Goal: Task Accomplishment & Management: Use online tool/utility

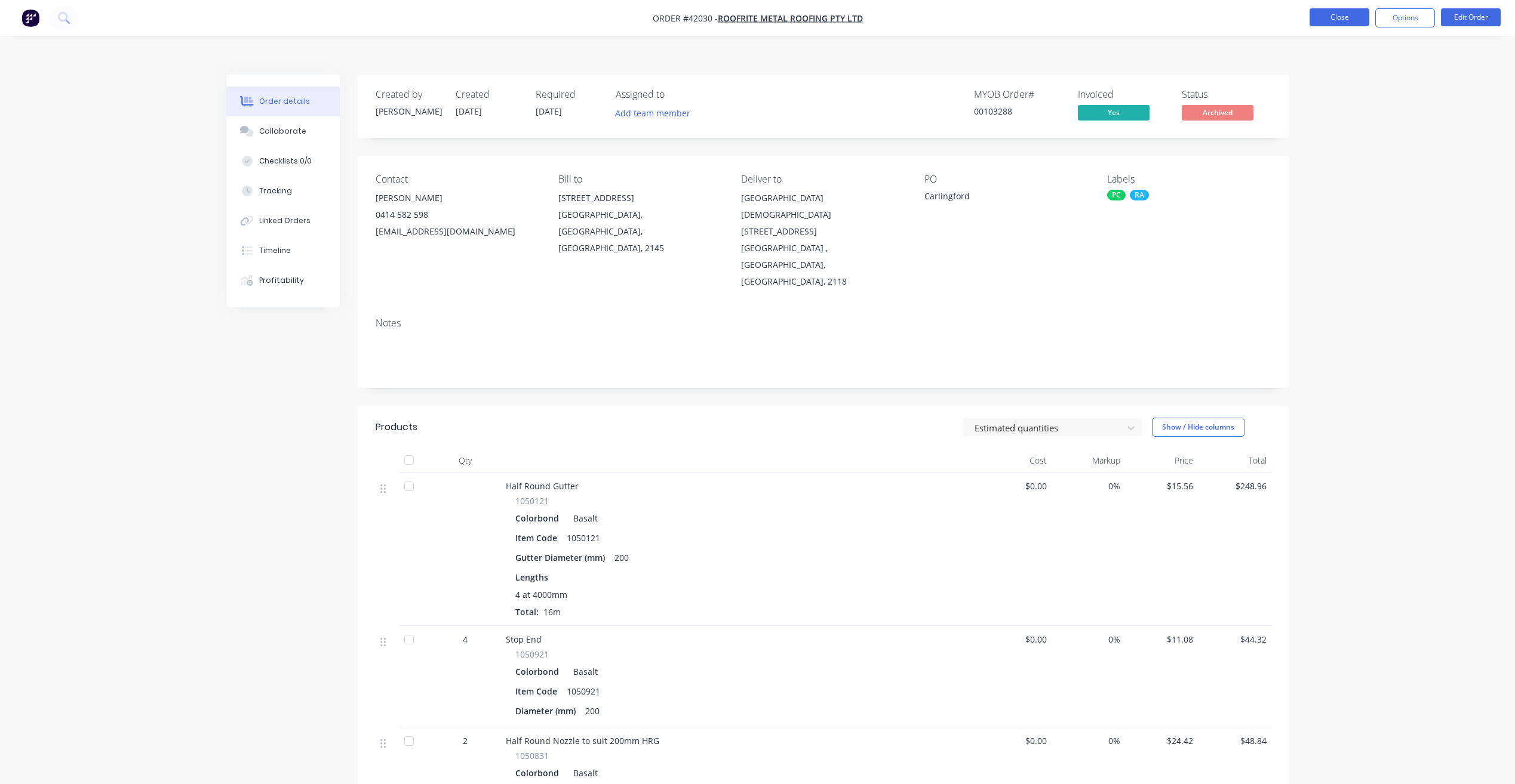
click at [1330, 19] on button "Close" at bounding box center [1340, 17] width 59 height 18
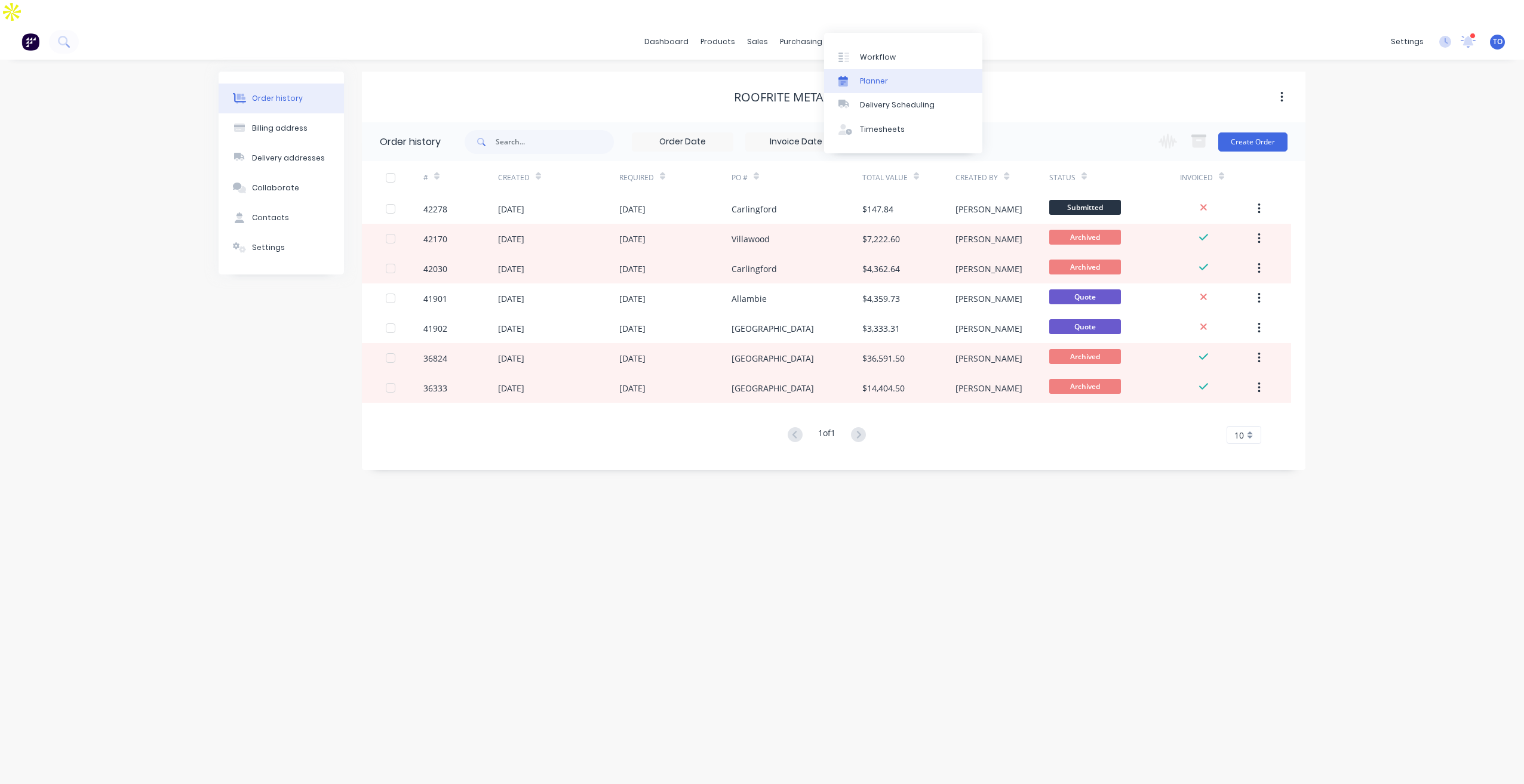
click at [886, 90] on link "Planner" at bounding box center [903, 81] width 158 height 24
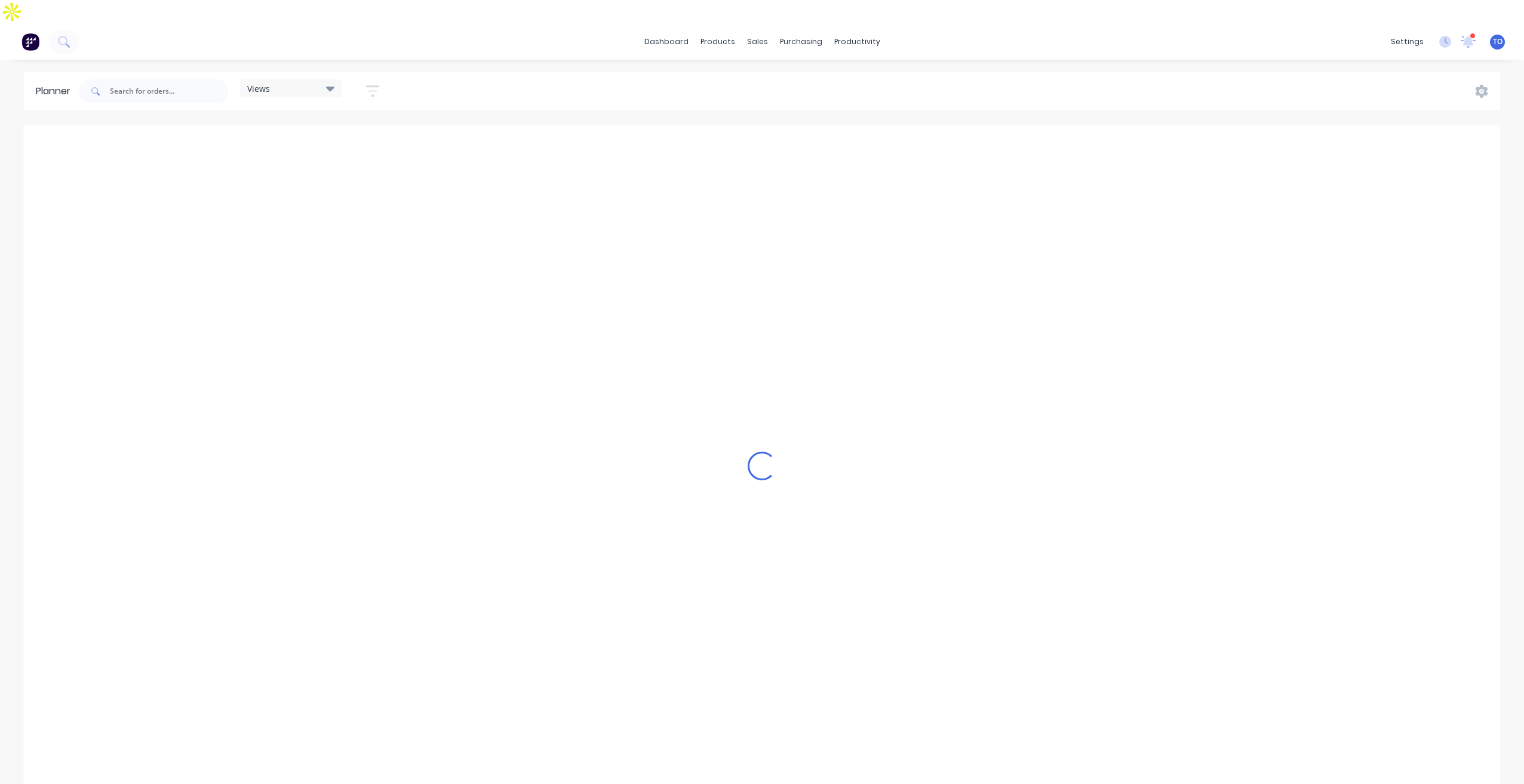
scroll to position [0, 2676]
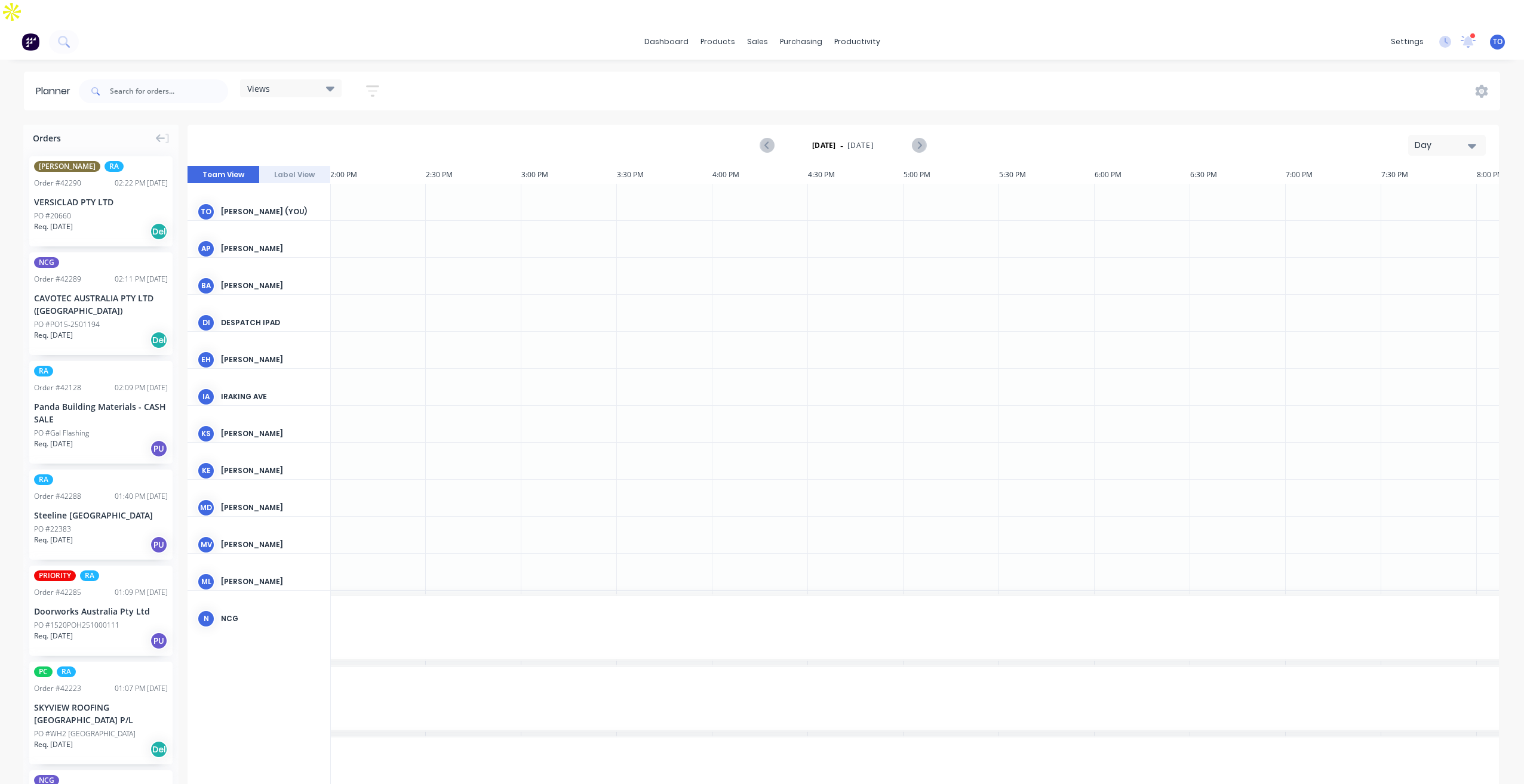
click at [1472, 139] on icon "button" at bounding box center [1472, 145] width 8 height 13
click at [1420, 189] on div "Week" at bounding box center [1426, 201] width 119 height 24
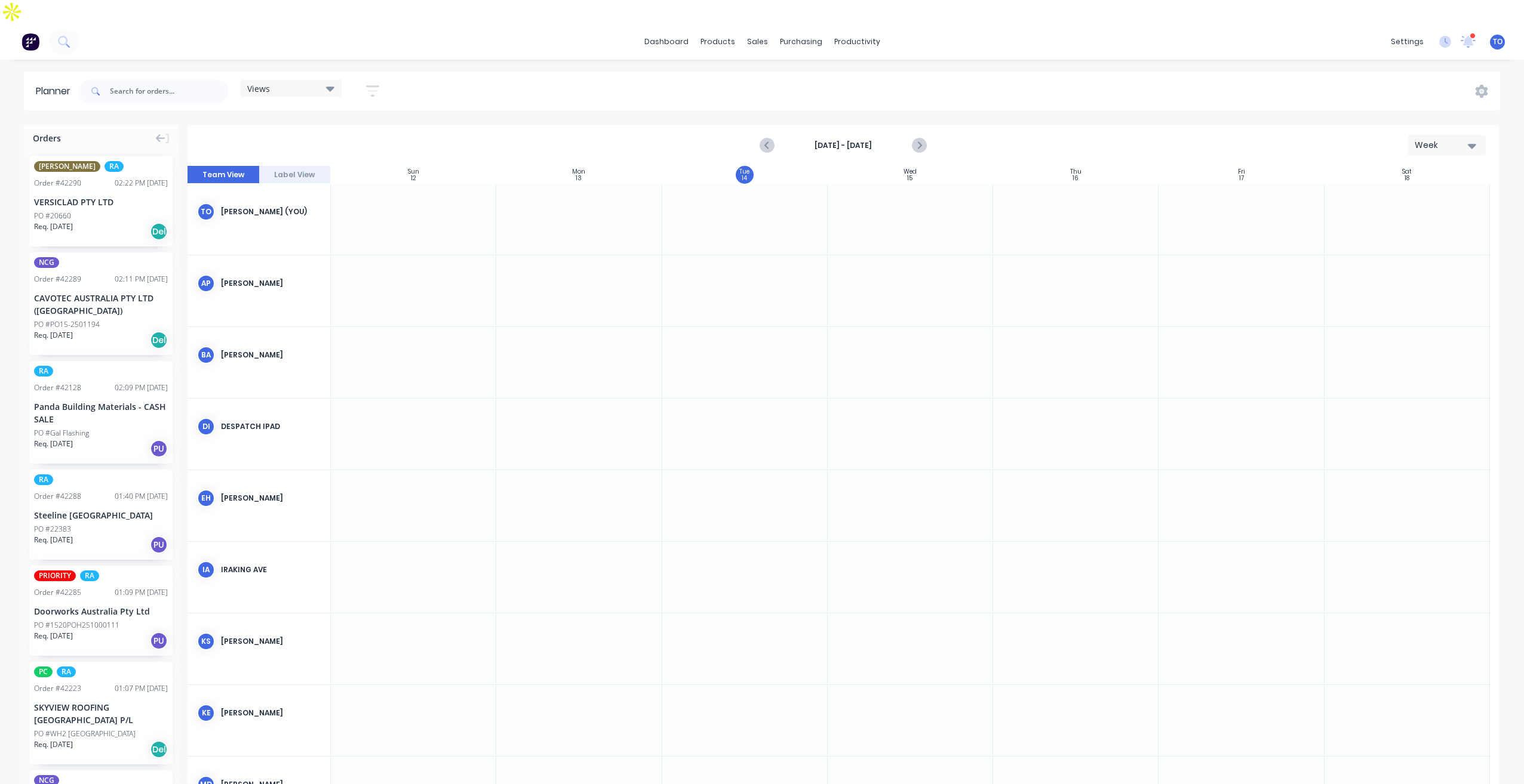
click at [379, 85] on icon "button" at bounding box center [372, 91] width 13 height 12
click at [338, 165] on div "Show/Hide orders" at bounding box center [309, 172] width 83 height 13
click at [332, 189] on button "All" at bounding box center [350, 201] width 179 height 24
click at [323, 242] on div "Unscheduled" at bounding box center [358, 249] width 120 height 13
click at [371, 128] on div "Show/Hide users Show/Hide orders All Scheduled Unscheduled Filter by status Fil…" at bounding box center [317, 225] width 112 height 197
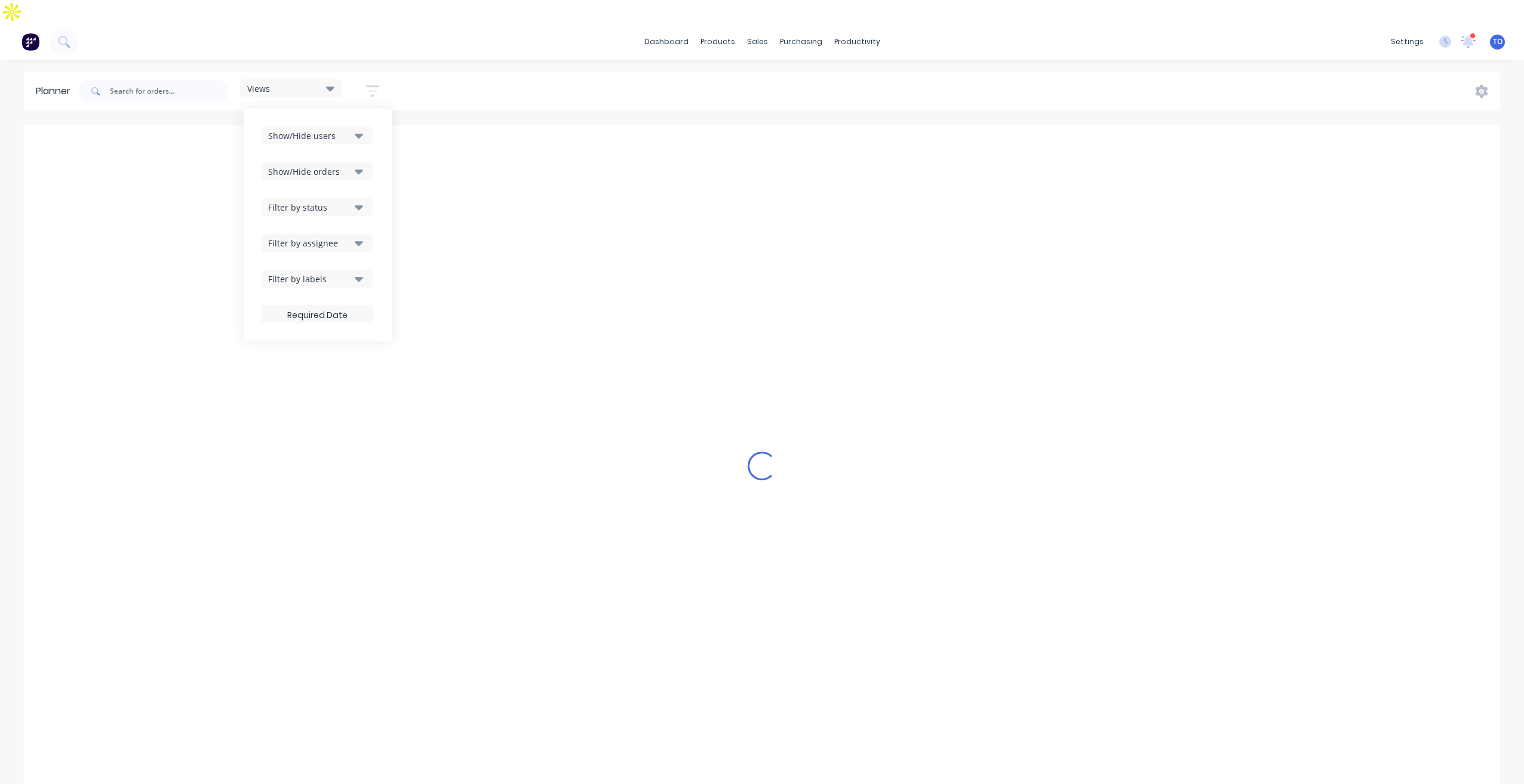
click at [348, 198] on button "Filter by status" at bounding box center [317, 207] width 111 height 18
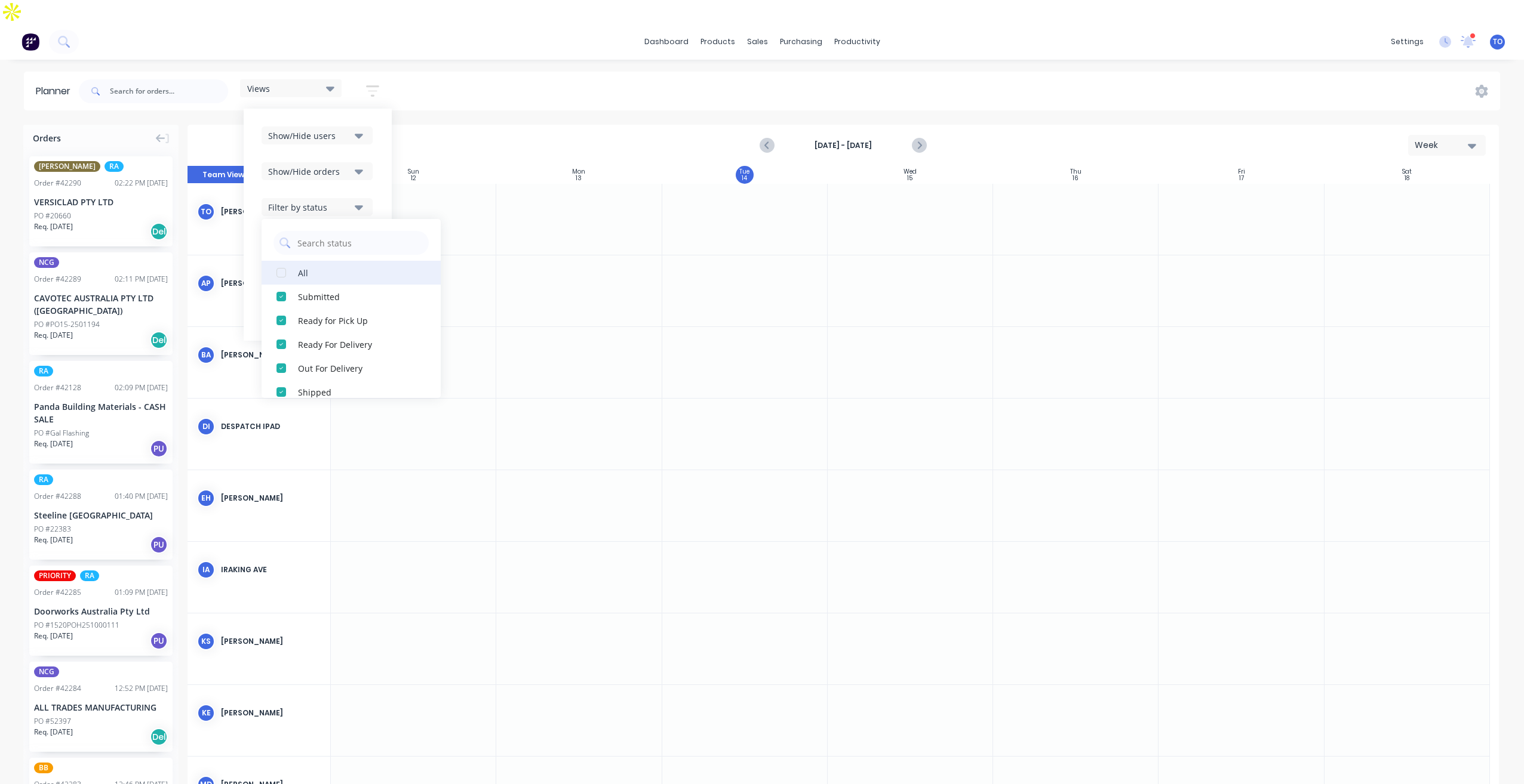
click at [317, 266] on div "All" at bounding box center [358, 272] width 120 height 13
click at [374, 157] on div "Show/Hide users Show/Hide orders Filter by status All Draft Quote Archived Deli…" at bounding box center [317, 225] width 112 height 197
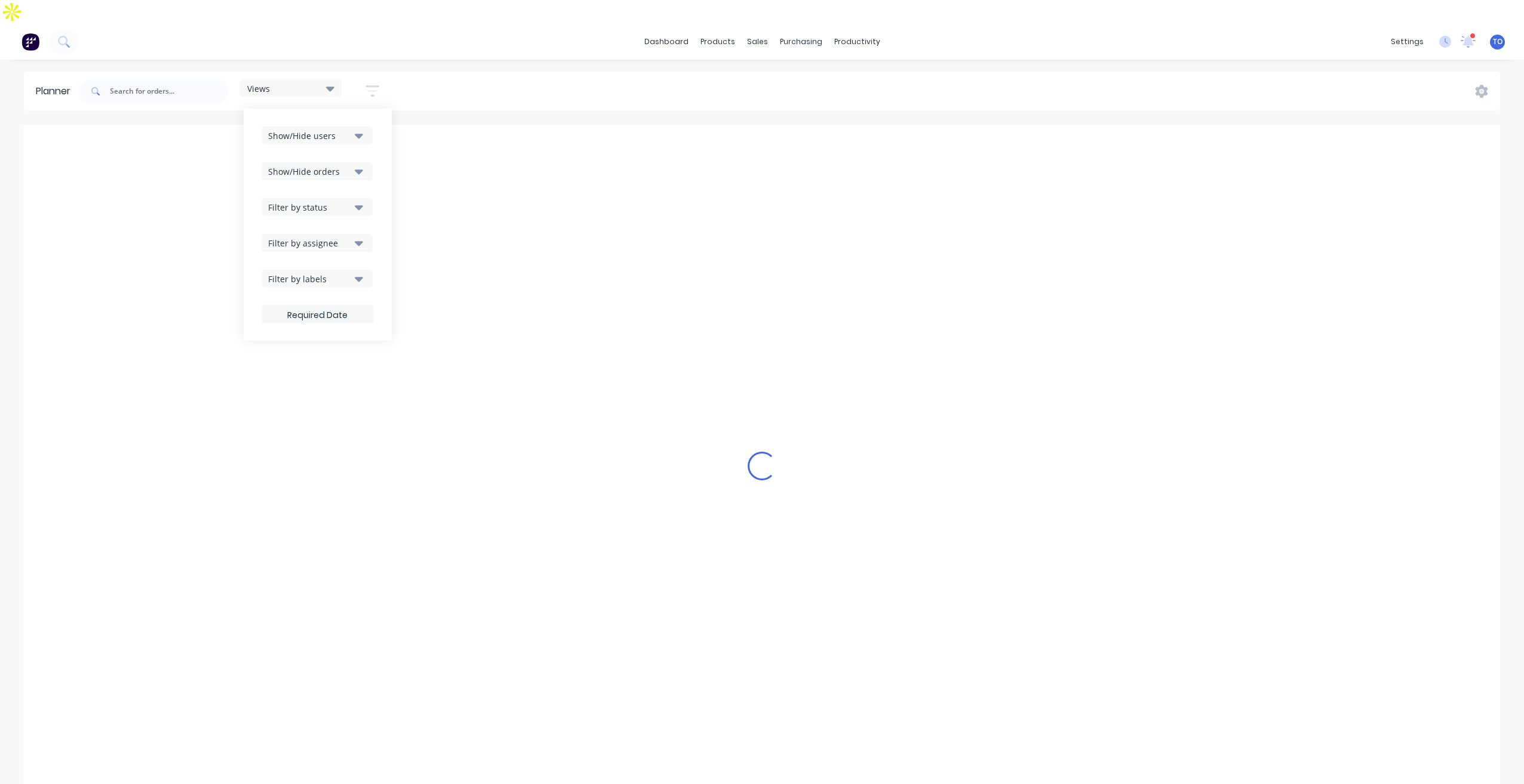
click at [359, 200] on icon "button" at bounding box center [359, 207] width 8 height 13
click at [359, 164] on icon "button" at bounding box center [359, 171] width 8 height 13
click at [383, 138] on div "Show/Hide users Show/Hide orders All Scheduled Unscheduled Filter by status Fil…" at bounding box center [317, 225] width 148 height 233
click at [357, 236] on icon "button" at bounding box center [359, 242] width 8 height 13
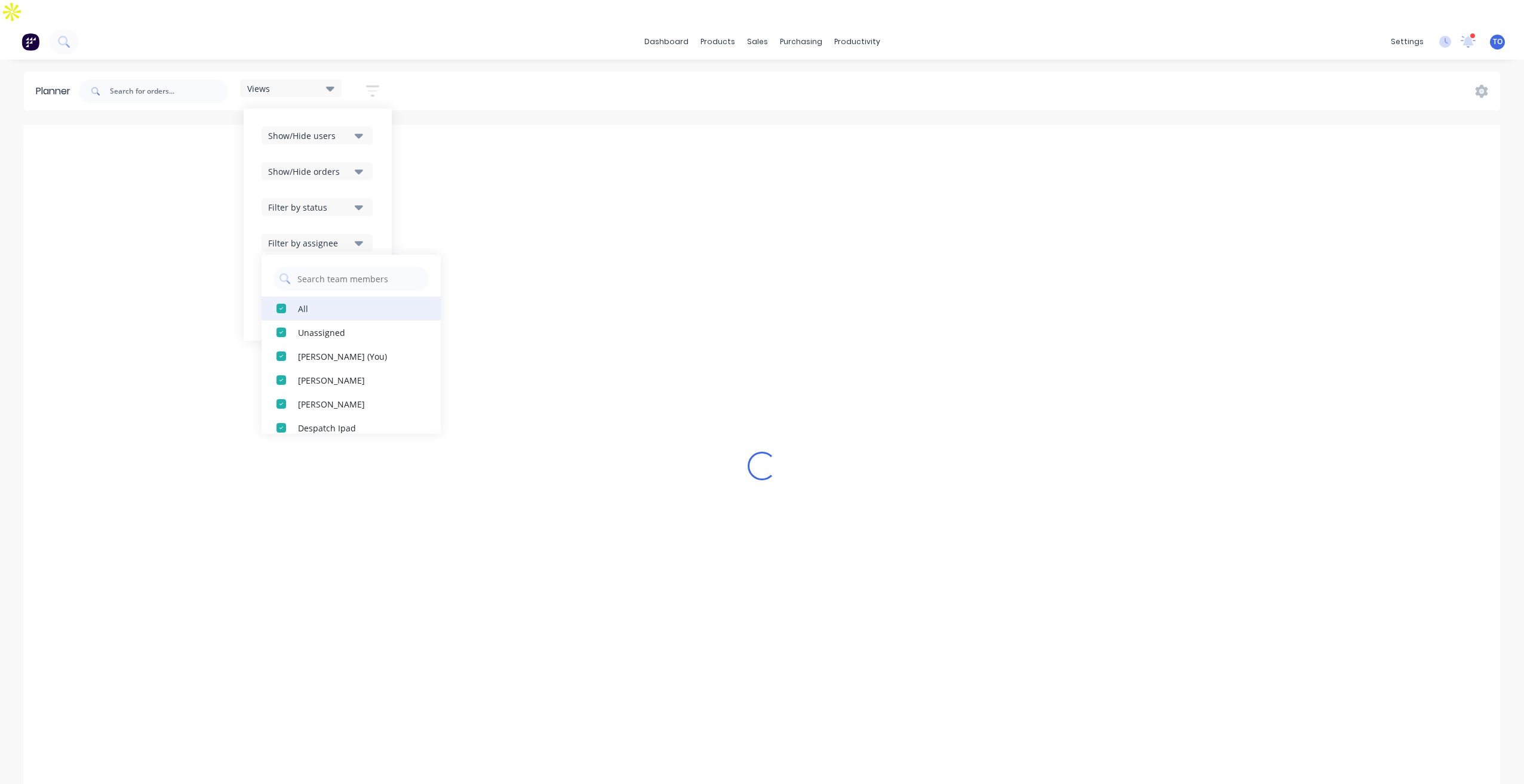
click at [313, 302] on div "All" at bounding box center [358, 308] width 120 height 13
click at [321, 302] on div "All" at bounding box center [358, 308] width 120 height 13
click at [359, 129] on icon "button" at bounding box center [359, 136] width 8 height 13
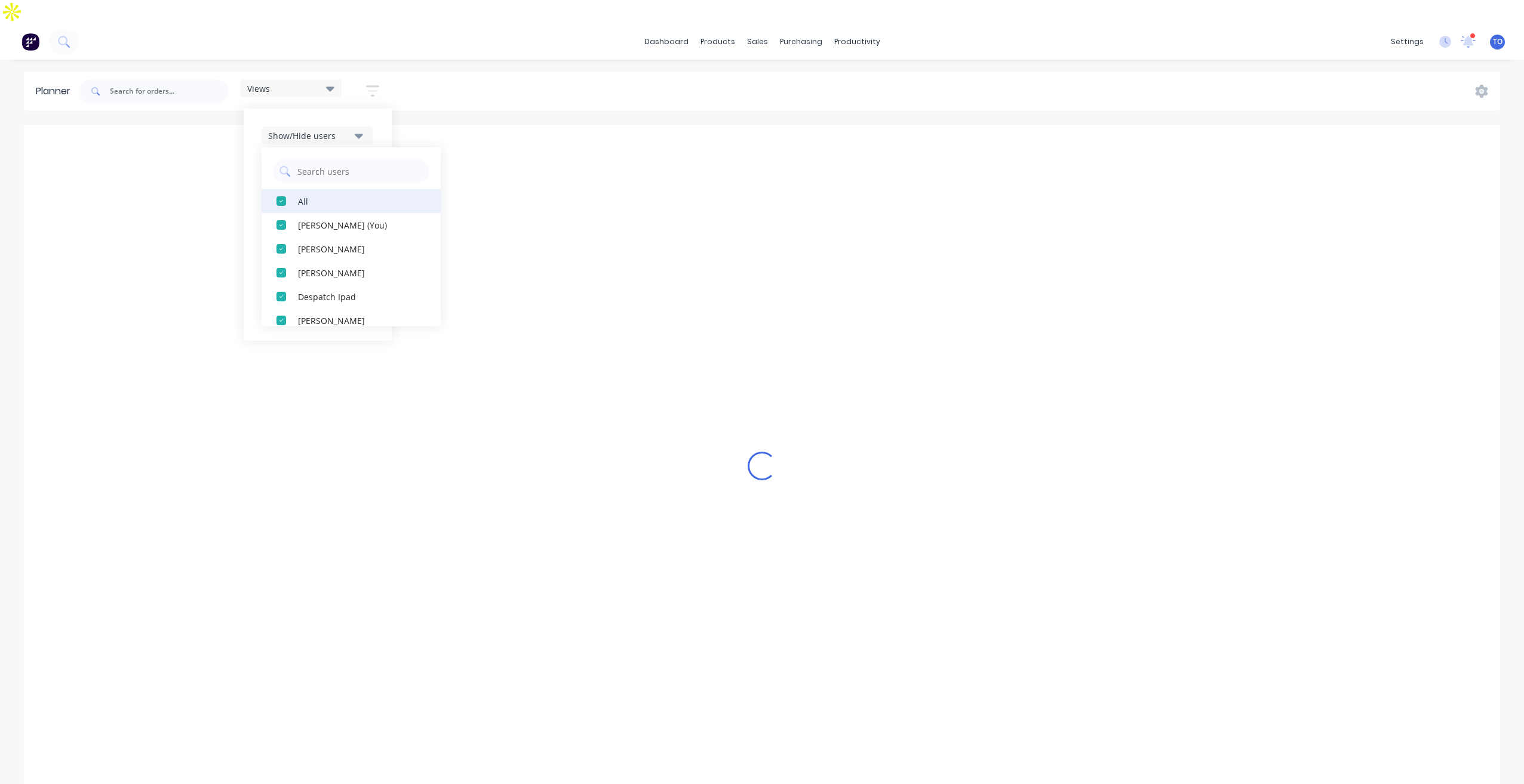
click at [316, 189] on button "All" at bounding box center [350, 201] width 179 height 24
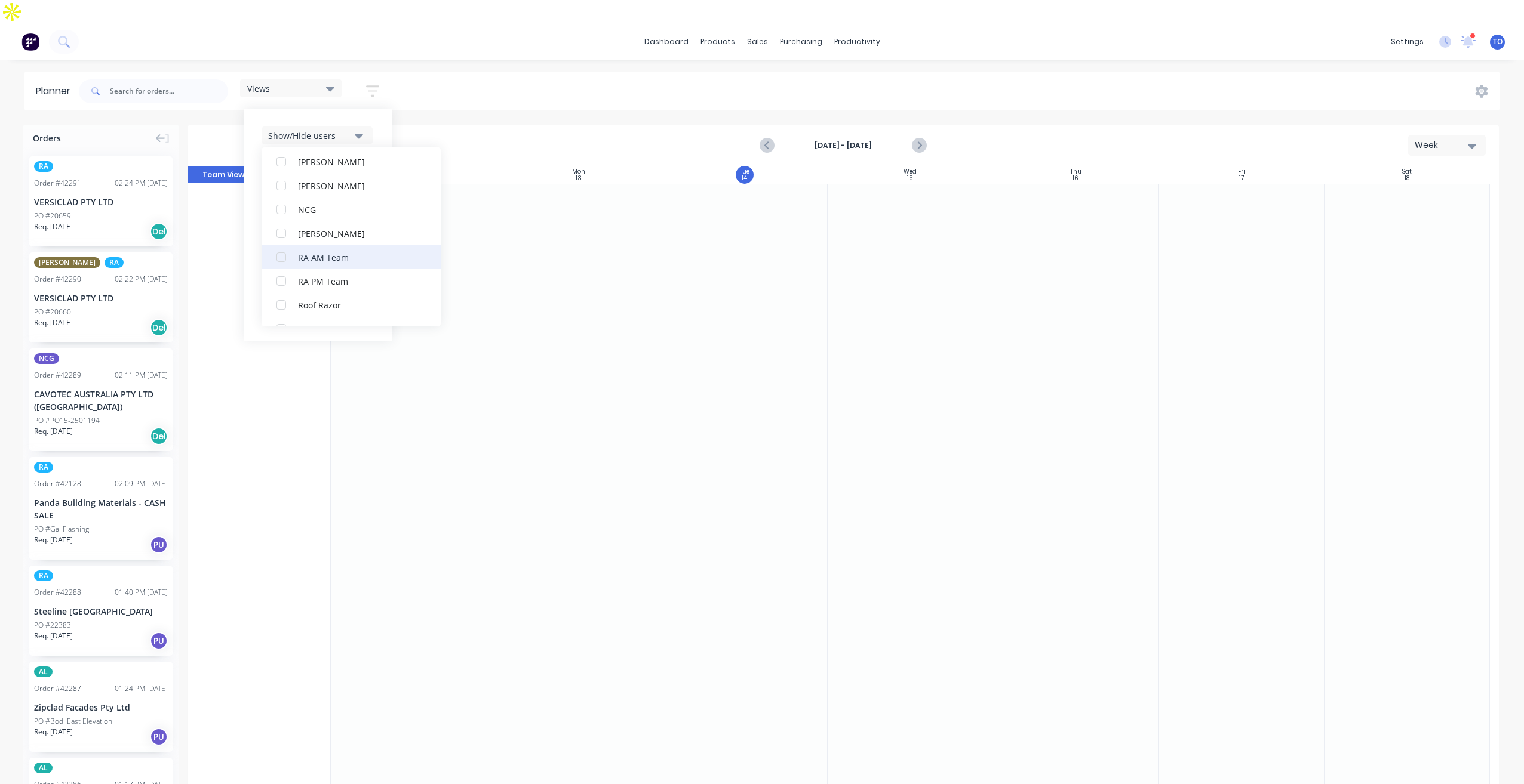
scroll to position [298, 0]
click at [330, 182] on div "NCG" at bounding box center [358, 189] width 120 height 13
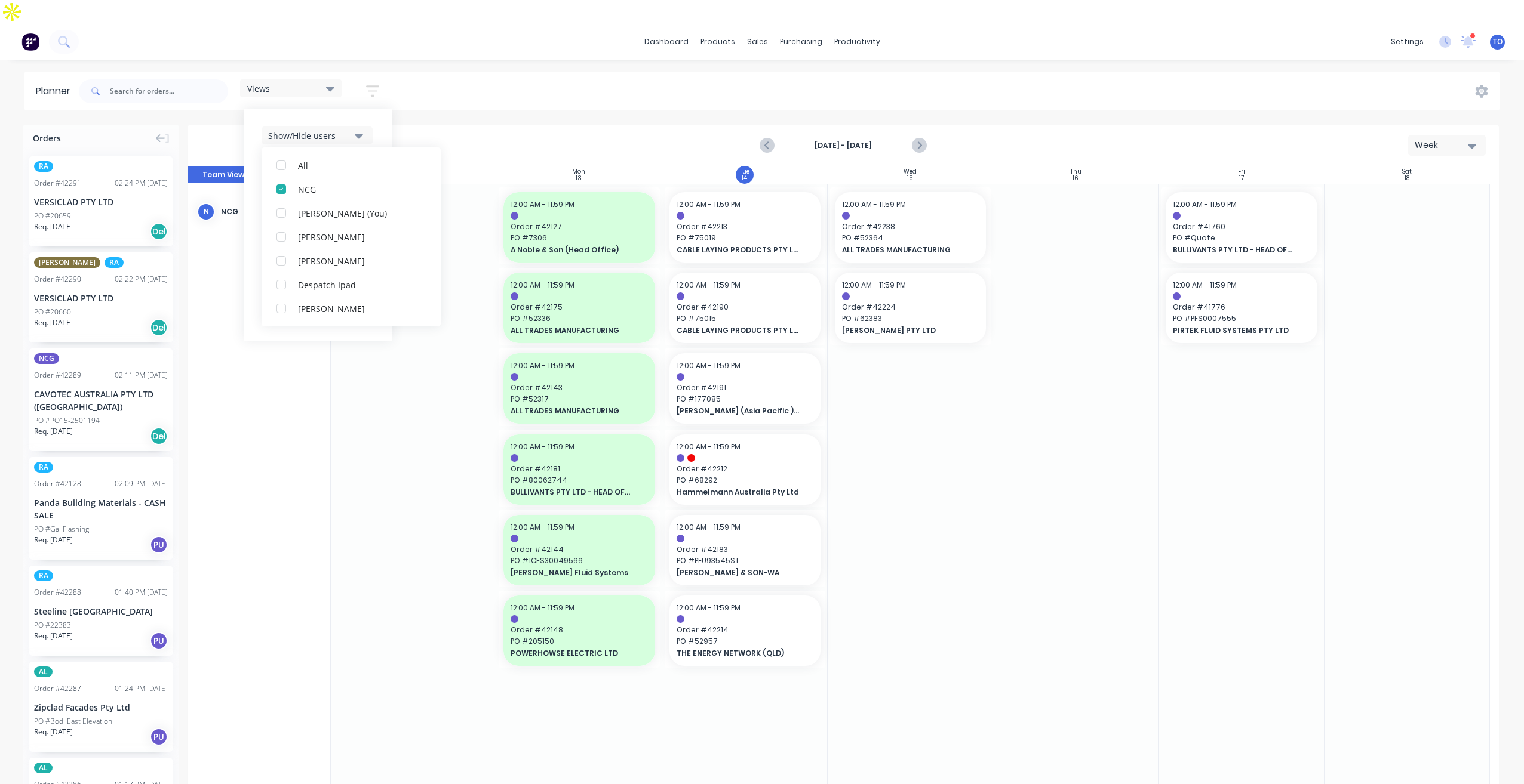
click at [948, 74] on div "Views Save new view None (Default) edit Iraking edit [PERSON_NAME] edit [PERSON…" at bounding box center [788, 92] width 1424 height 36
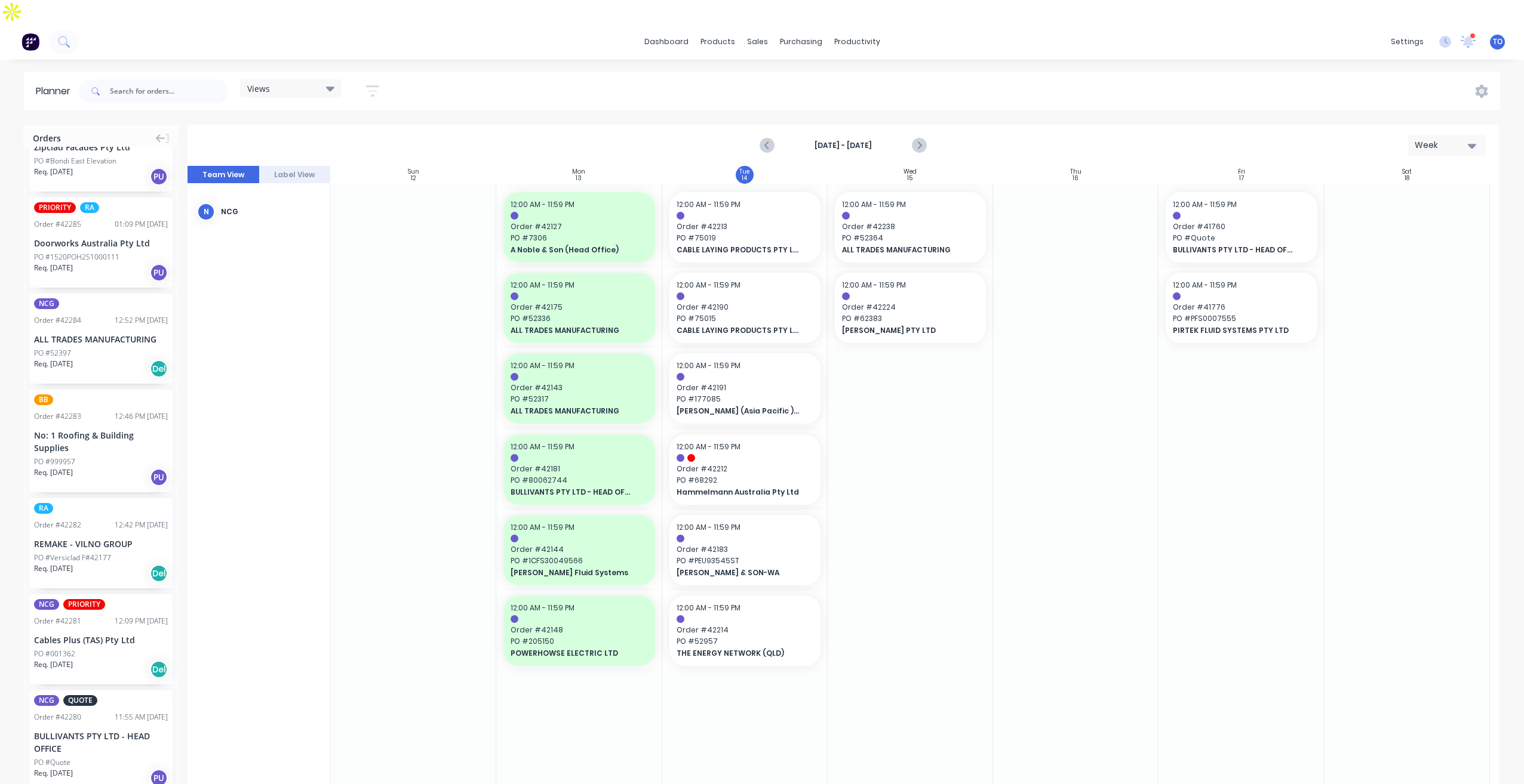
scroll to position [717, 0]
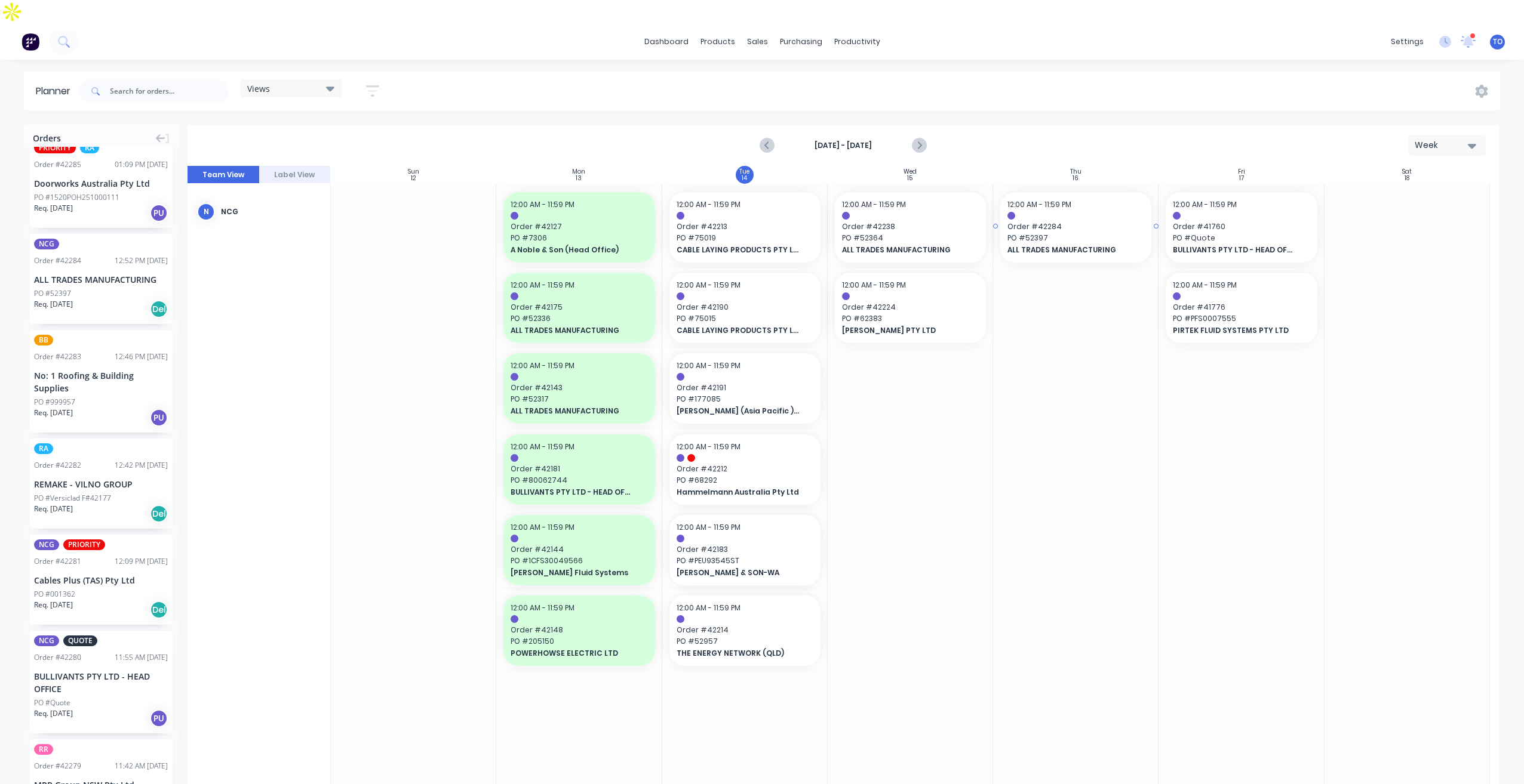
drag, startPoint x: 61, startPoint y: 257, endPoint x: 1049, endPoint y: 220, distance: 988.7
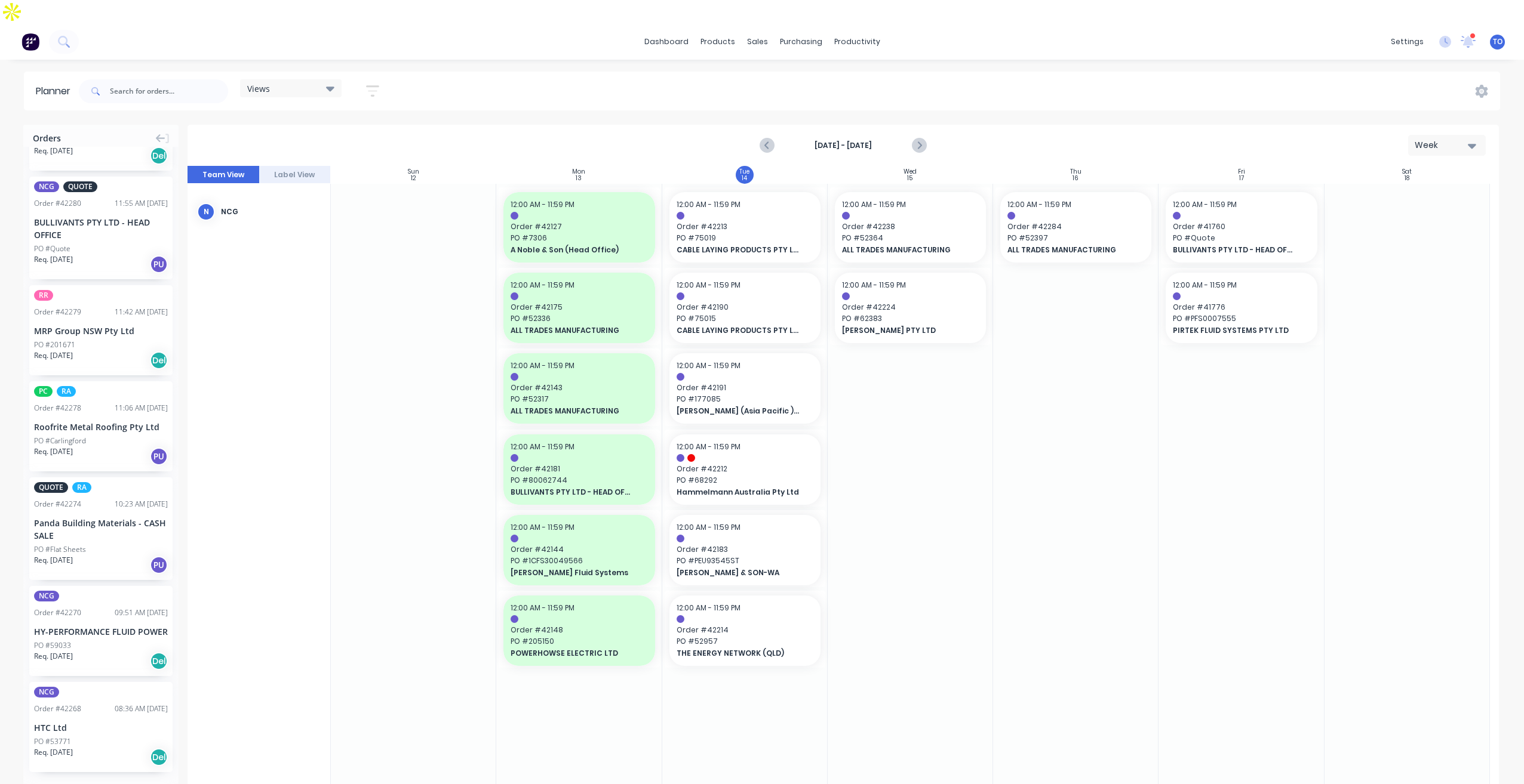
scroll to position [1116, 0]
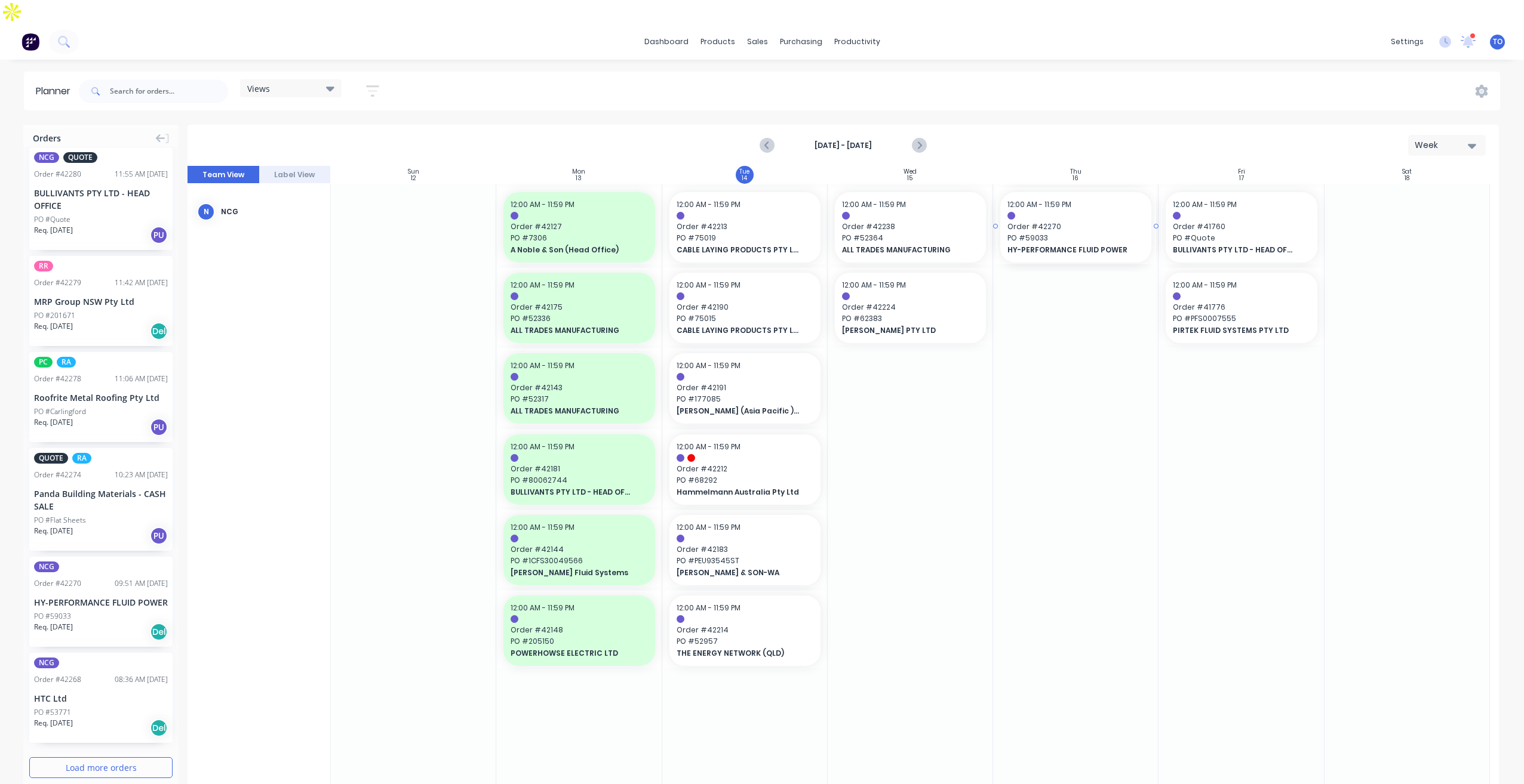
drag, startPoint x: 77, startPoint y: 561, endPoint x: 1052, endPoint y: 270, distance: 1017.5
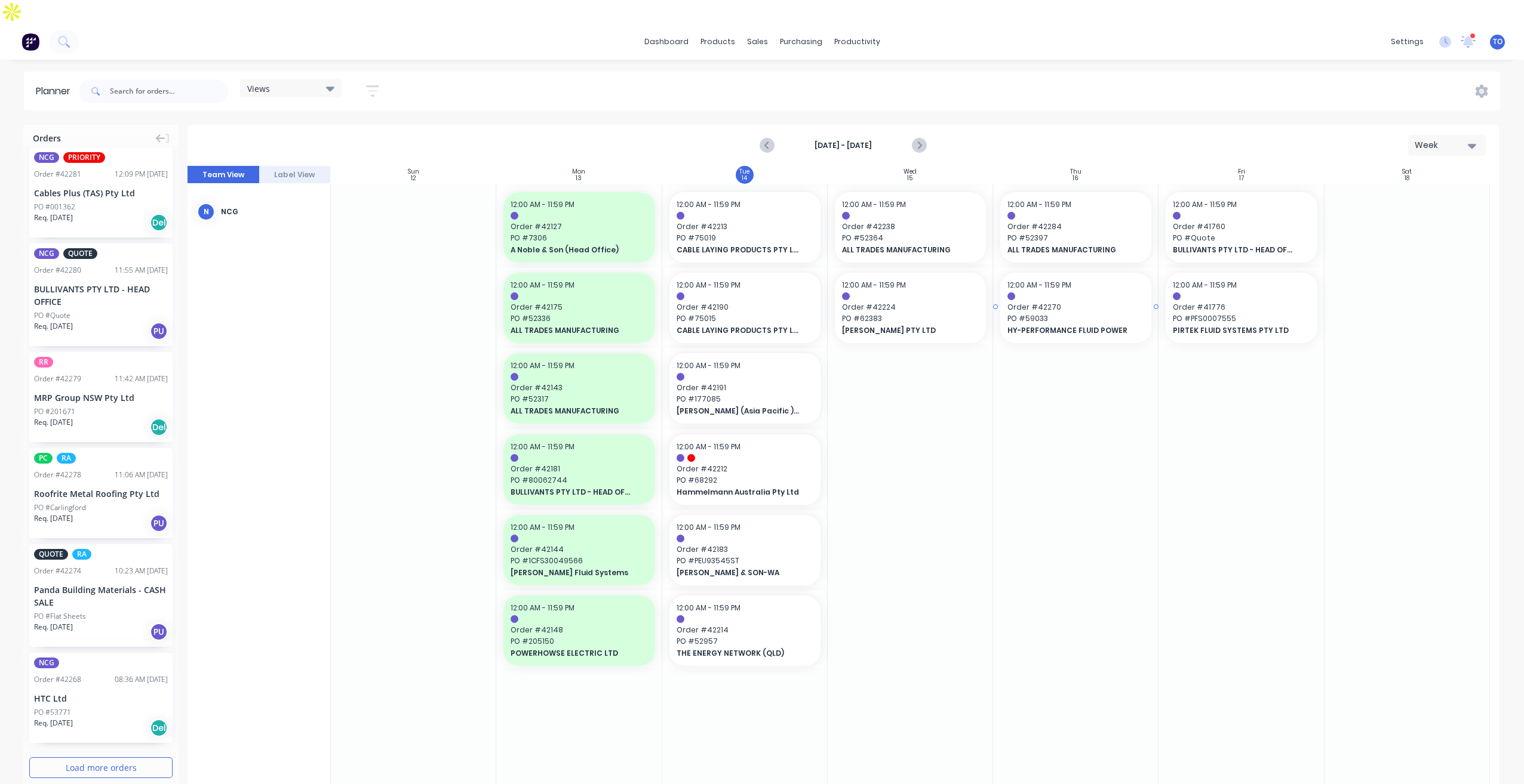
scroll to position [1008, 0]
drag, startPoint x: 63, startPoint y: 678, endPoint x: 860, endPoint y: 394, distance: 846.1
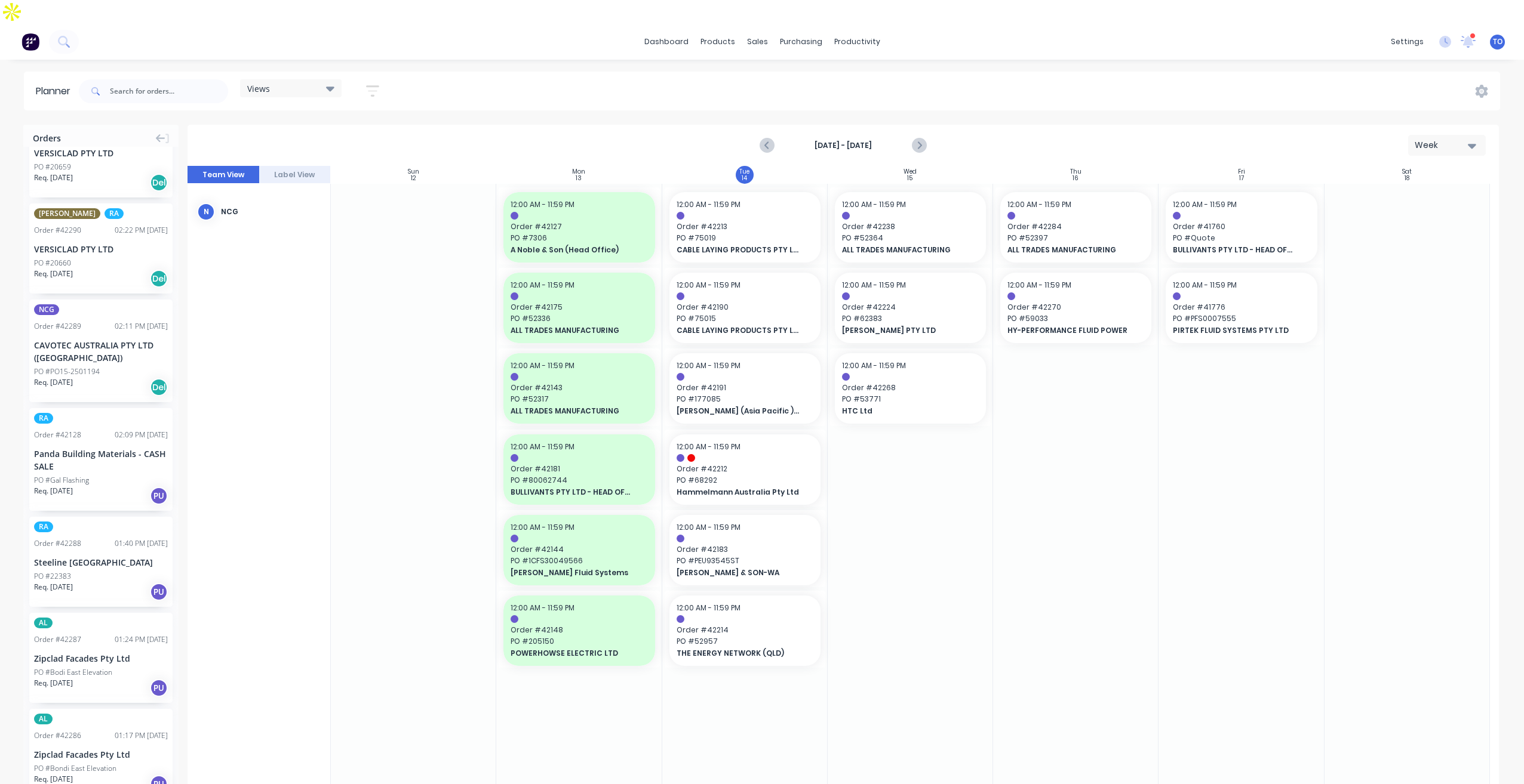
scroll to position [0, 0]
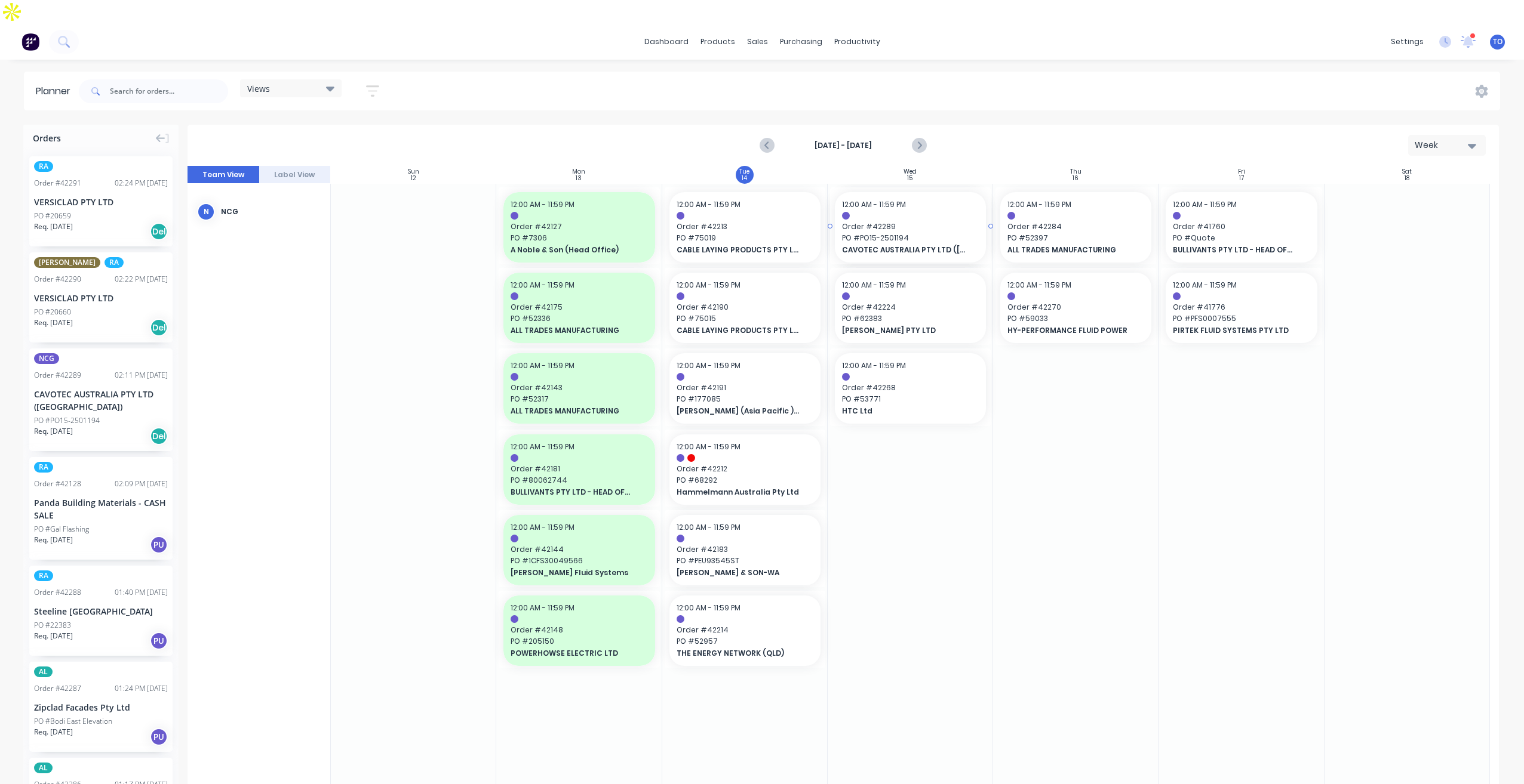
drag, startPoint x: 49, startPoint y: 365, endPoint x: 891, endPoint y: 277, distance: 846.6
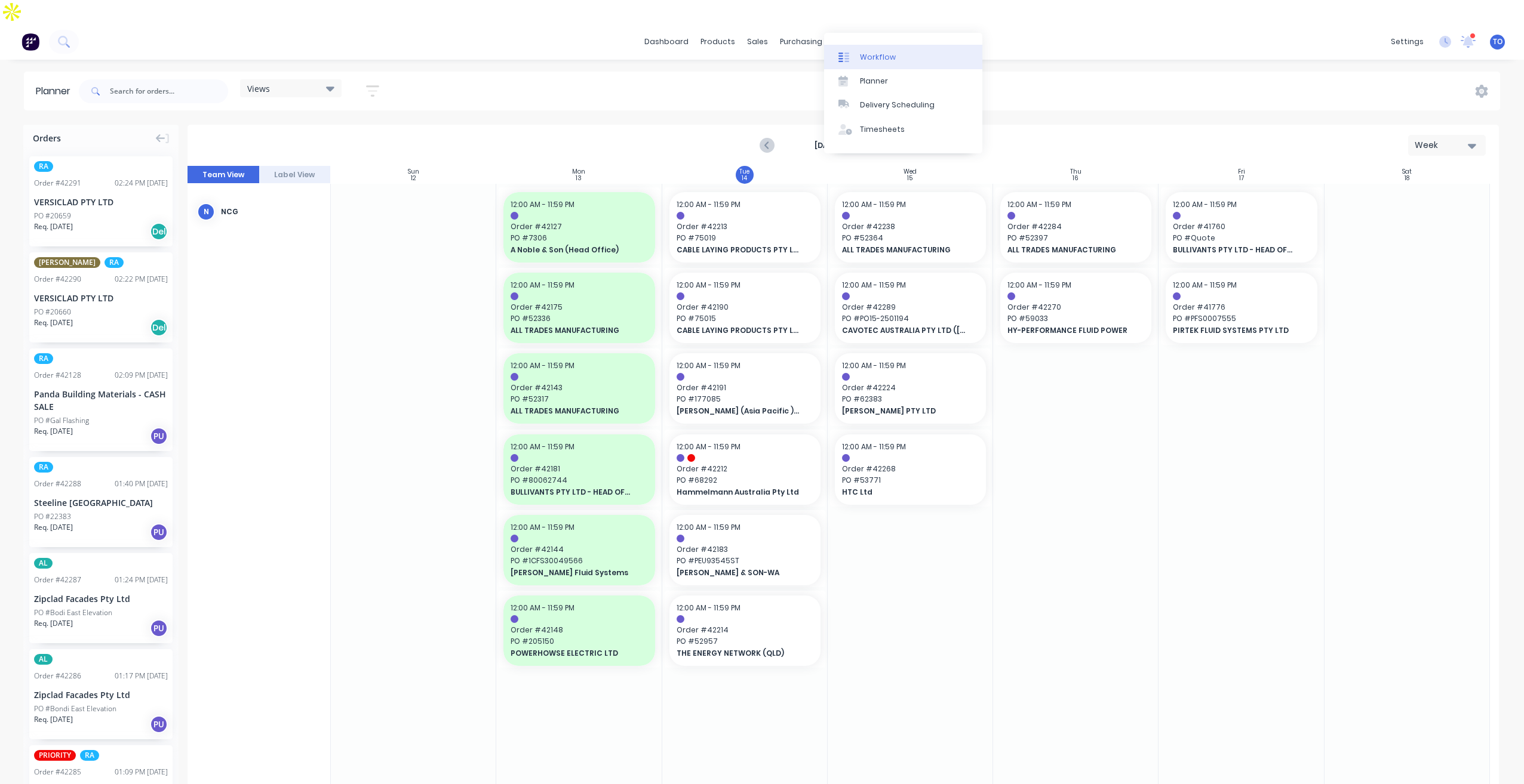
click at [877, 63] on link "Workflow" at bounding box center [903, 57] width 158 height 24
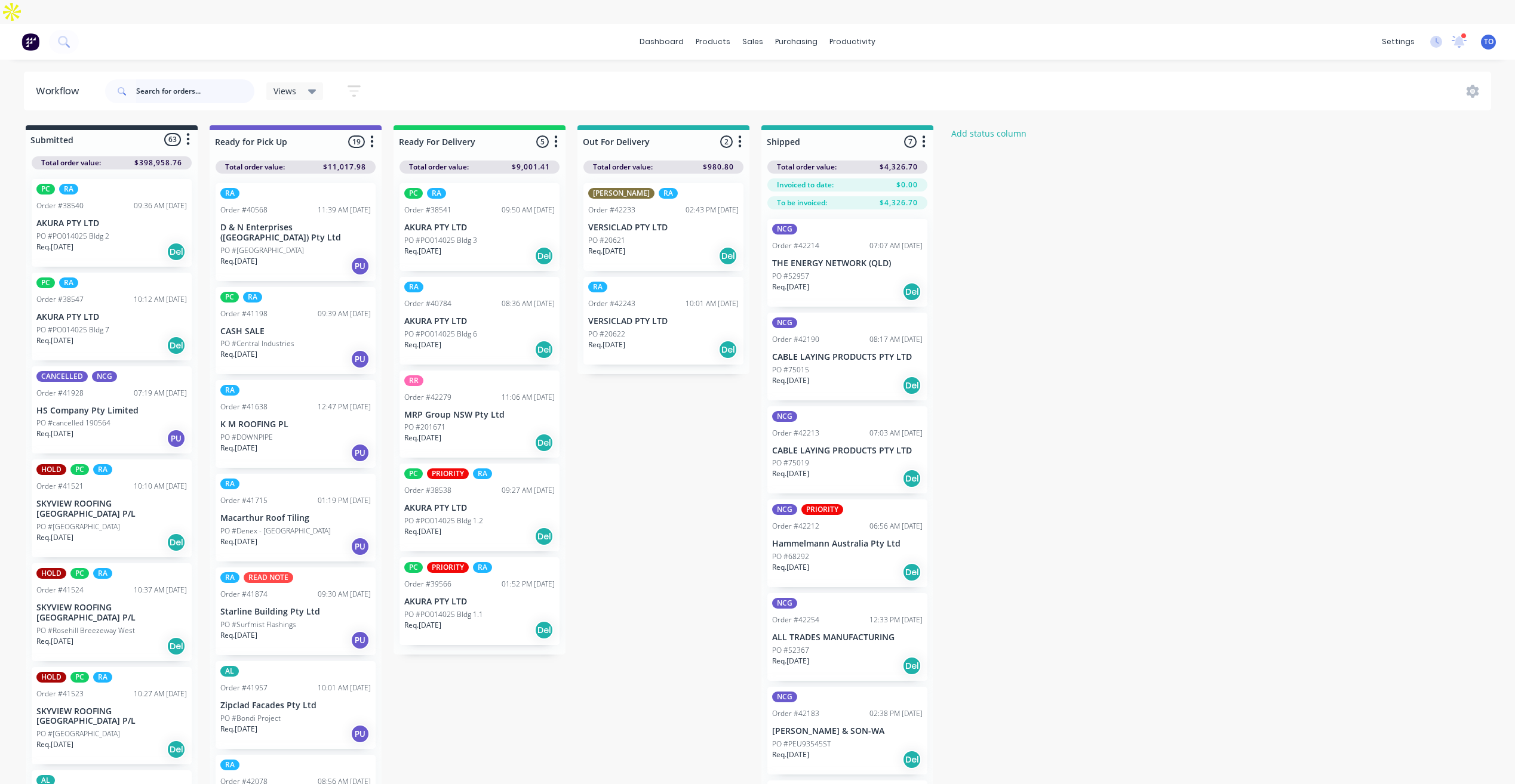
click at [215, 79] on input "text" at bounding box center [196, 91] width 119 height 24
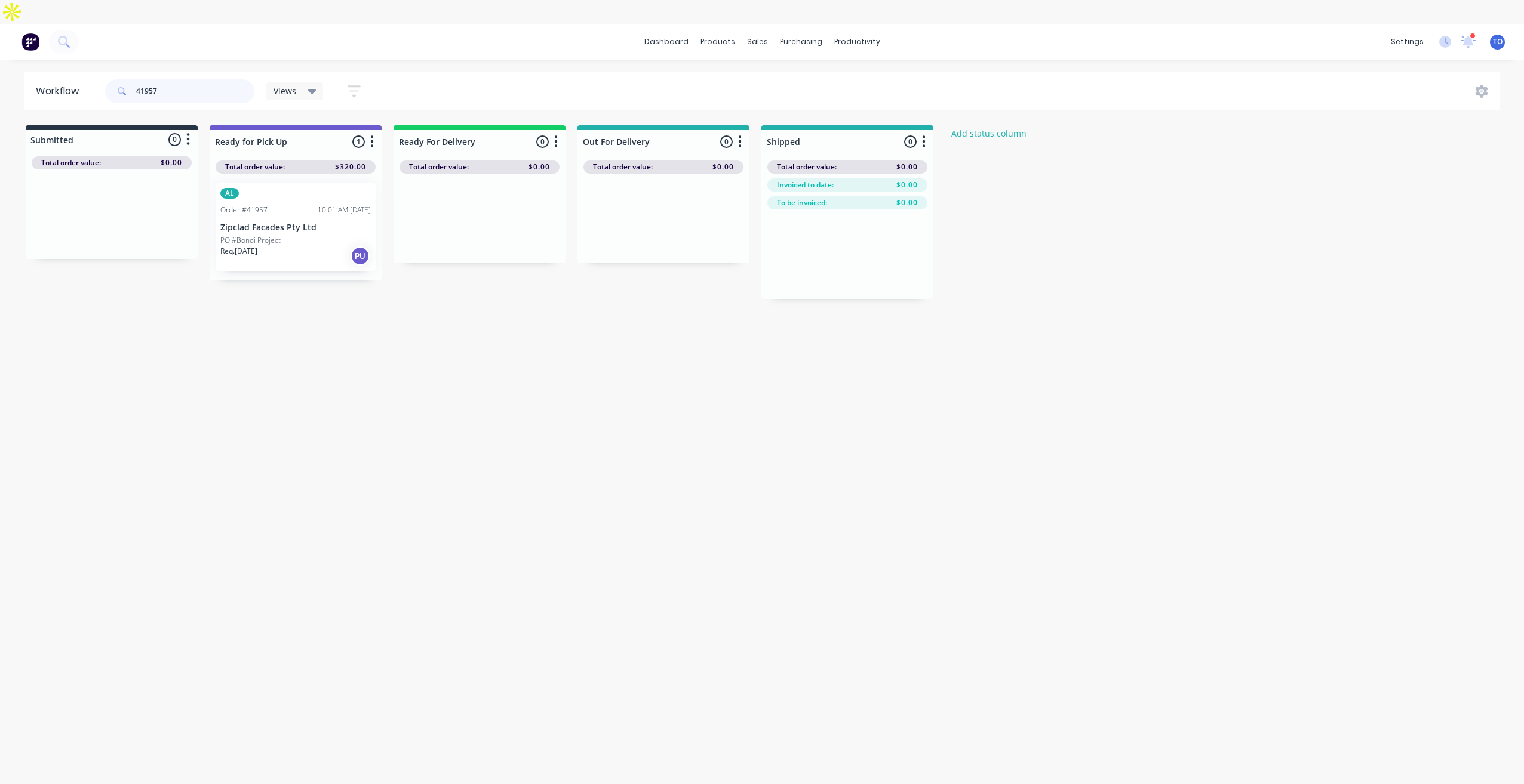
type input "41957"
click at [276, 235] on p "PO #Bondi Project" at bounding box center [250, 241] width 60 height 11
